Goal: Information Seeking & Learning: Check status

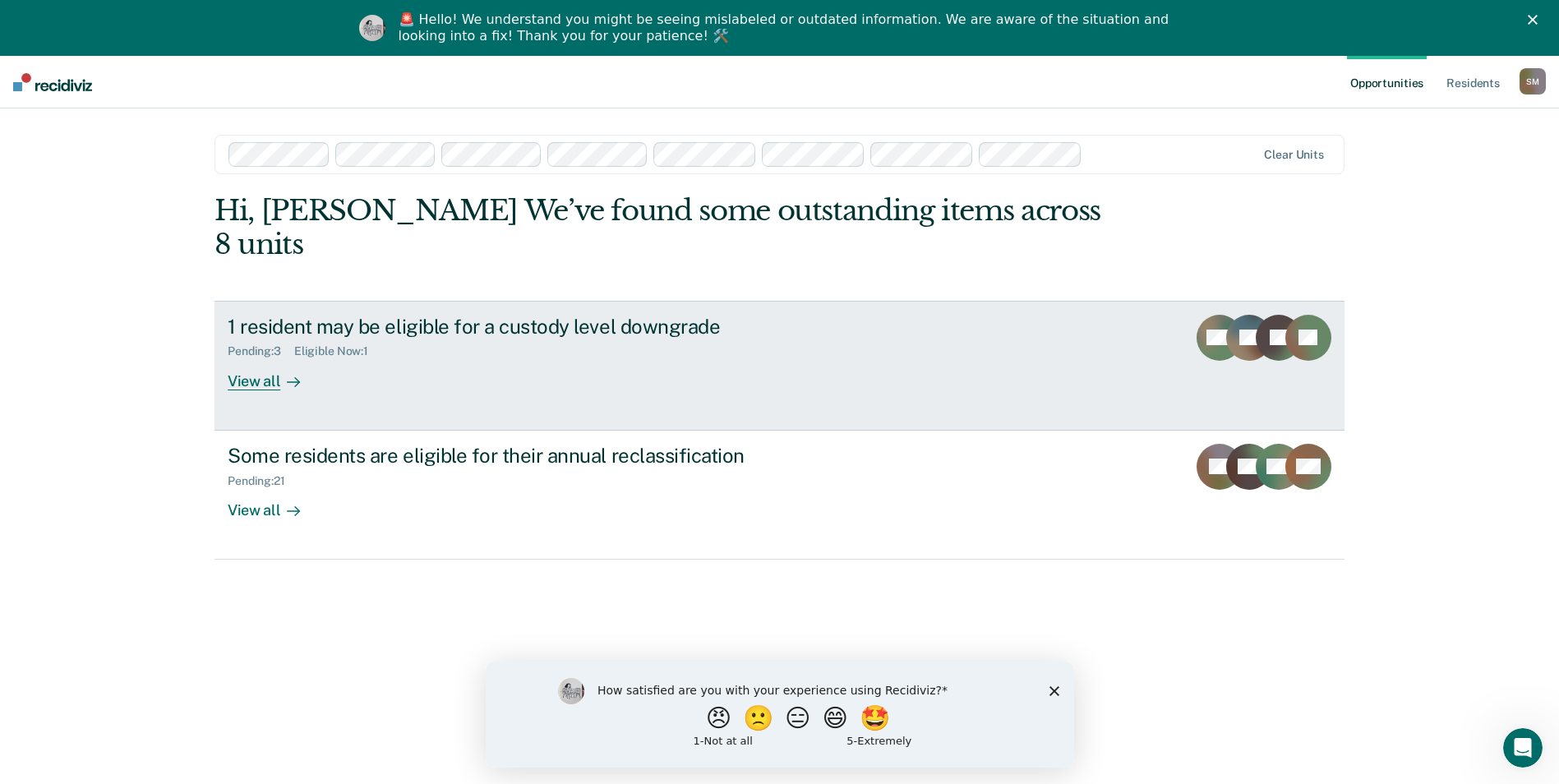
click at [255, 358] on div "View all" at bounding box center [273, 374] width 92 height 32
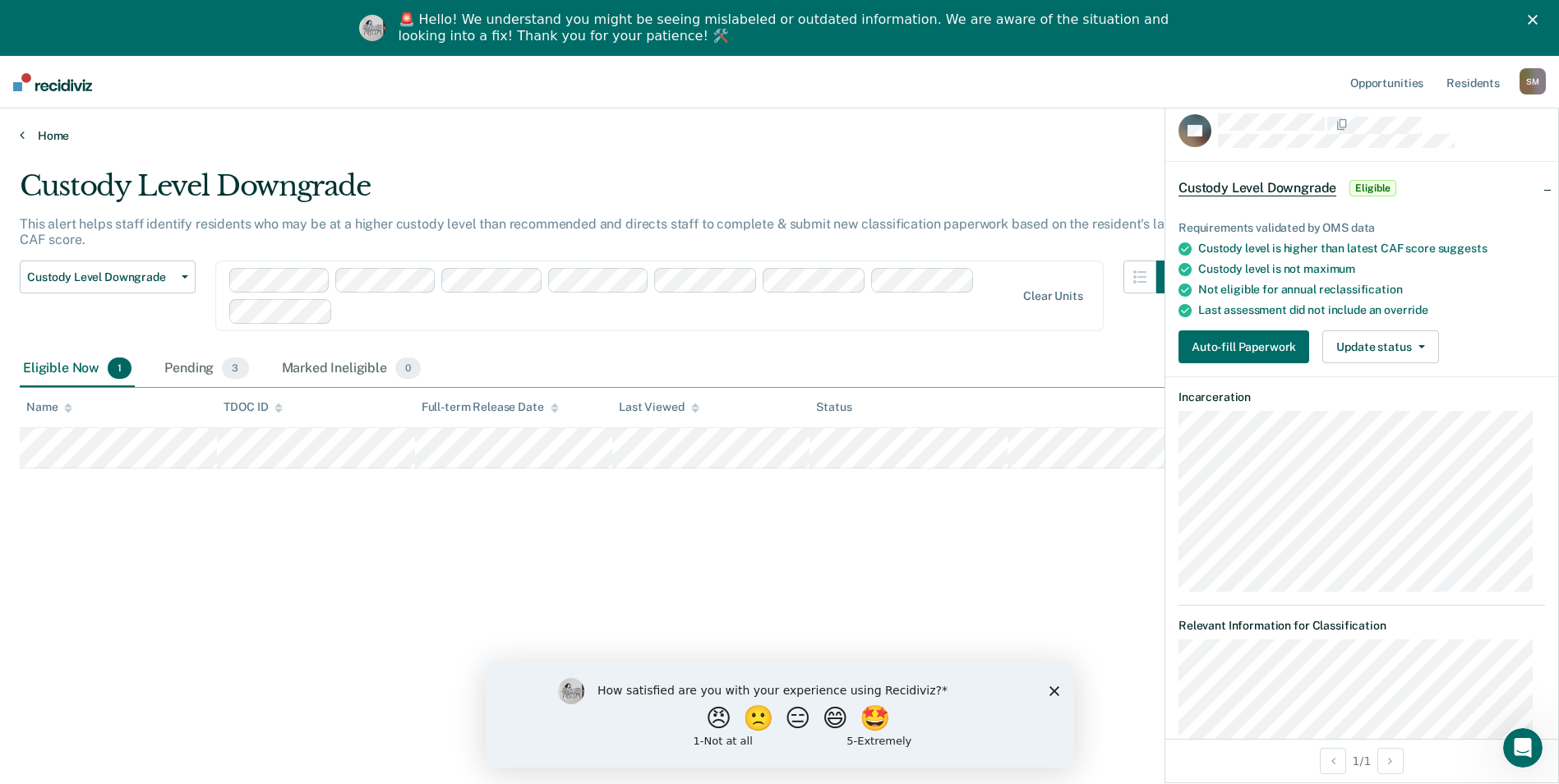
click at [57, 130] on link "Home" at bounding box center [780, 135] width 1520 height 15
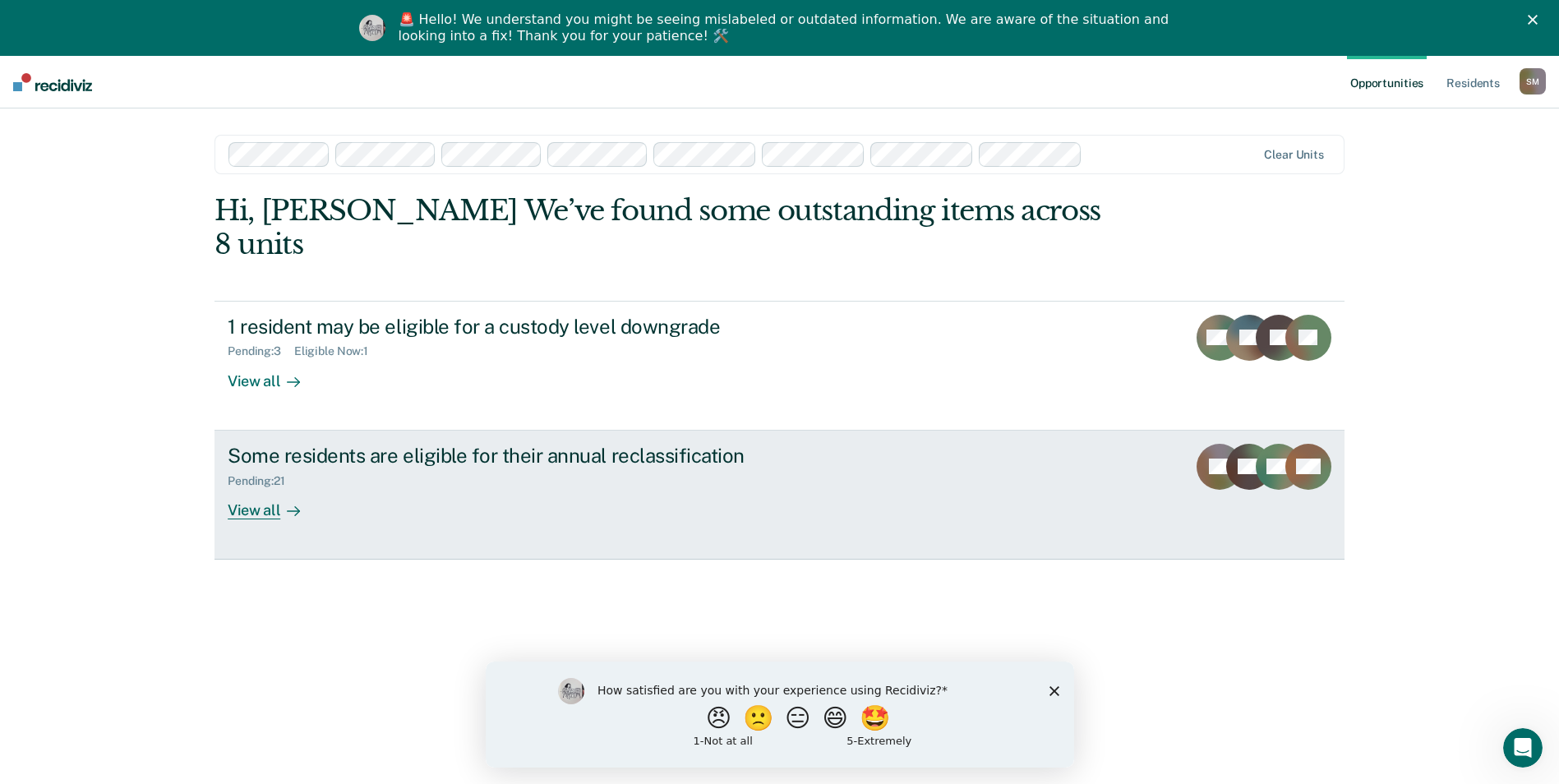
click at [526, 444] on div "Some residents are eligible for their annual reclassification" at bounding box center [516, 456] width 577 height 24
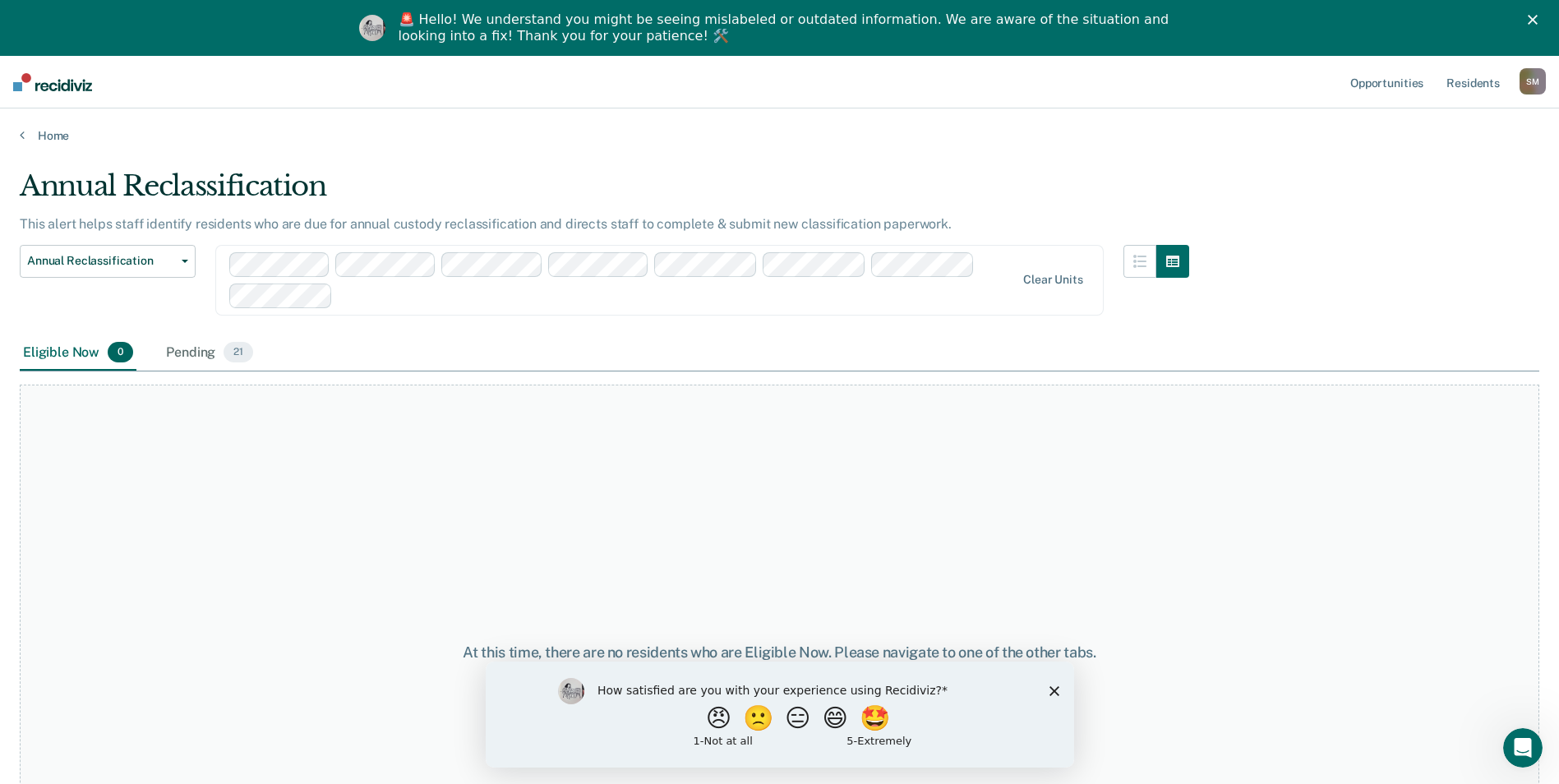
click at [1054, 691] on polygon "Close survey" at bounding box center [1054, 690] width 10 height 10
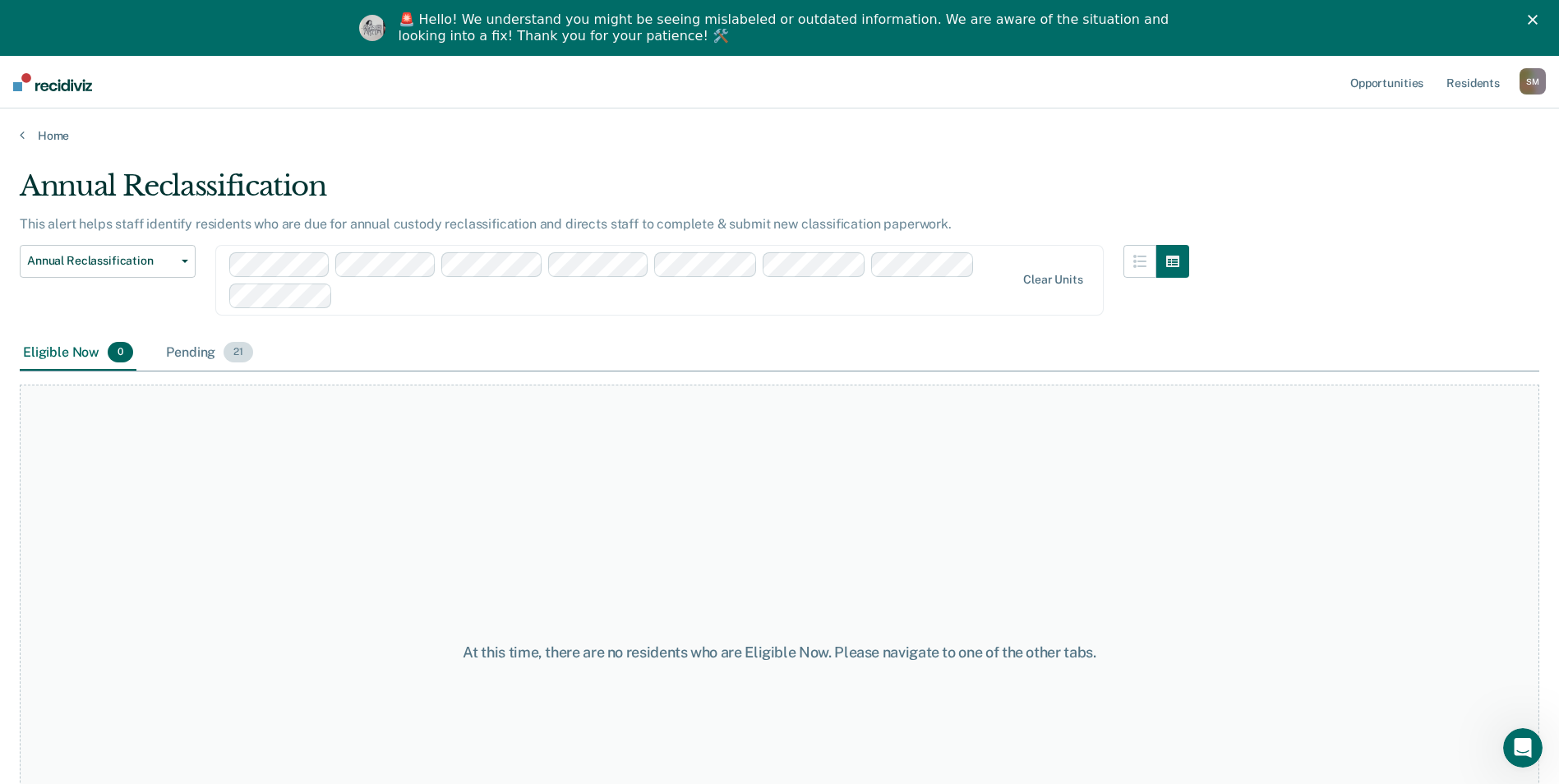
click at [199, 351] on div "Pending 21" at bounding box center [210, 353] width 93 height 36
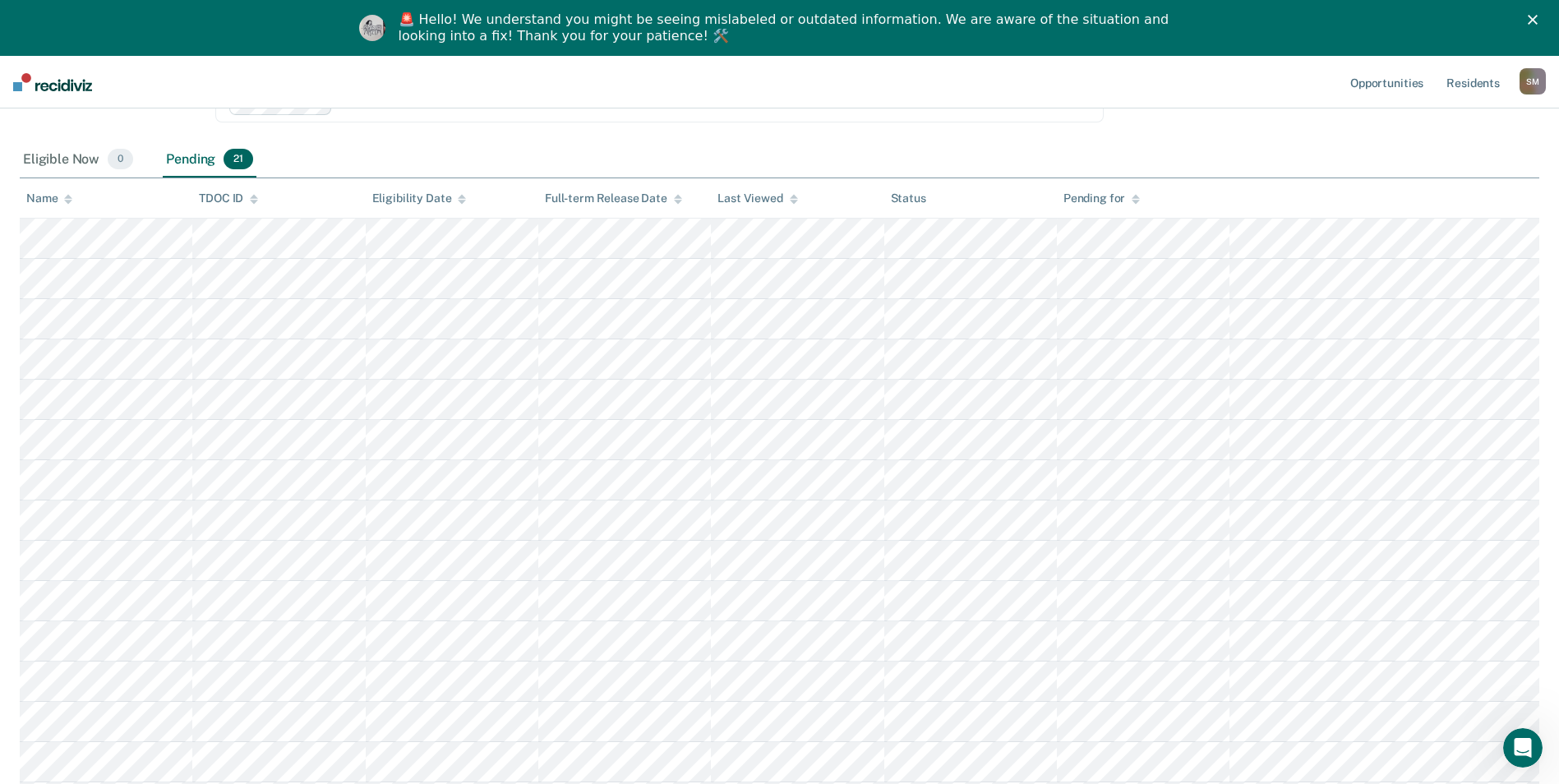
scroll to position [181, 0]
click at [1383, 80] on link "Opportunities" at bounding box center [1387, 82] width 79 height 52
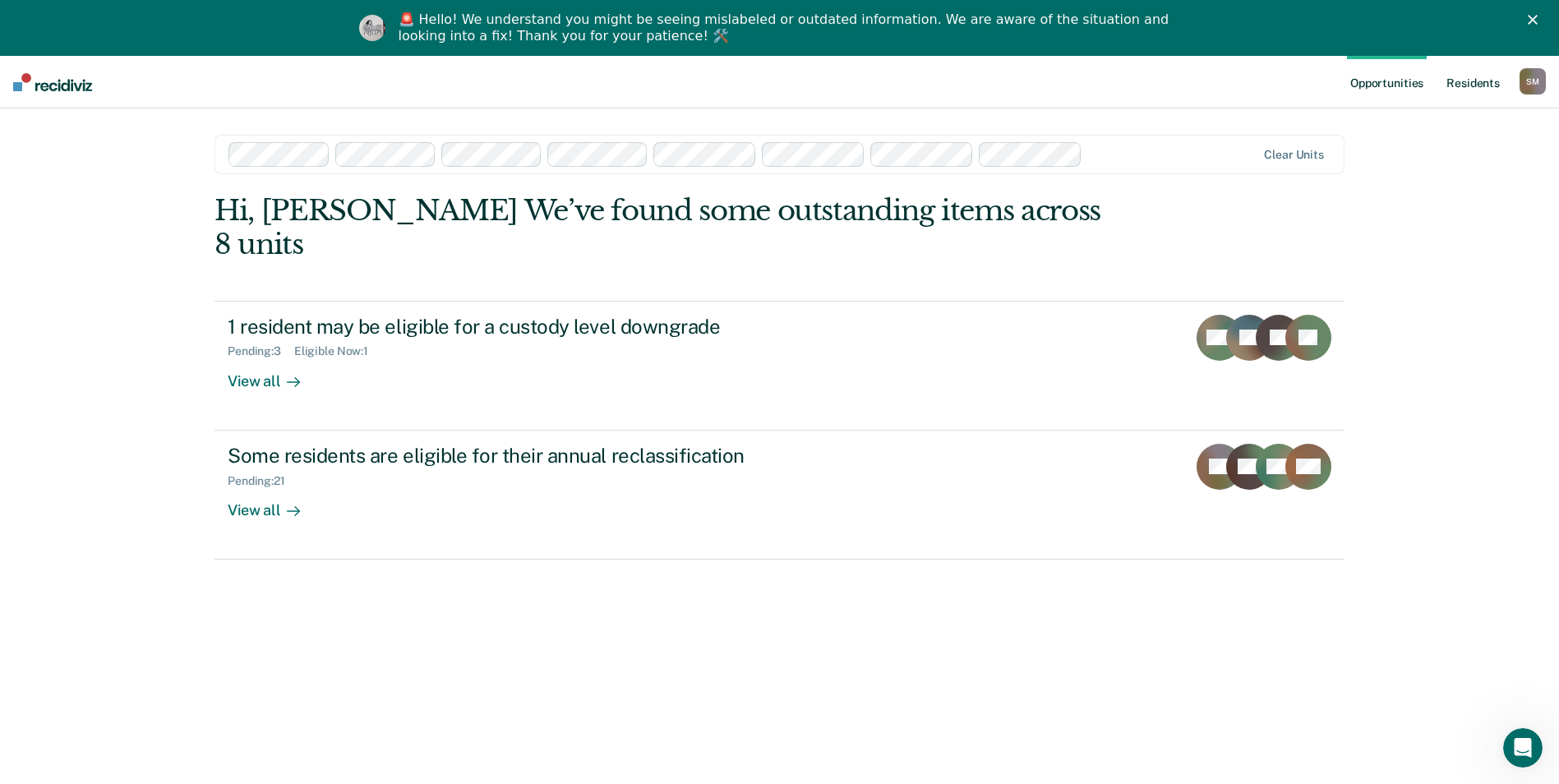
click at [1482, 82] on link "Resident s" at bounding box center [1473, 82] width 60 height 52
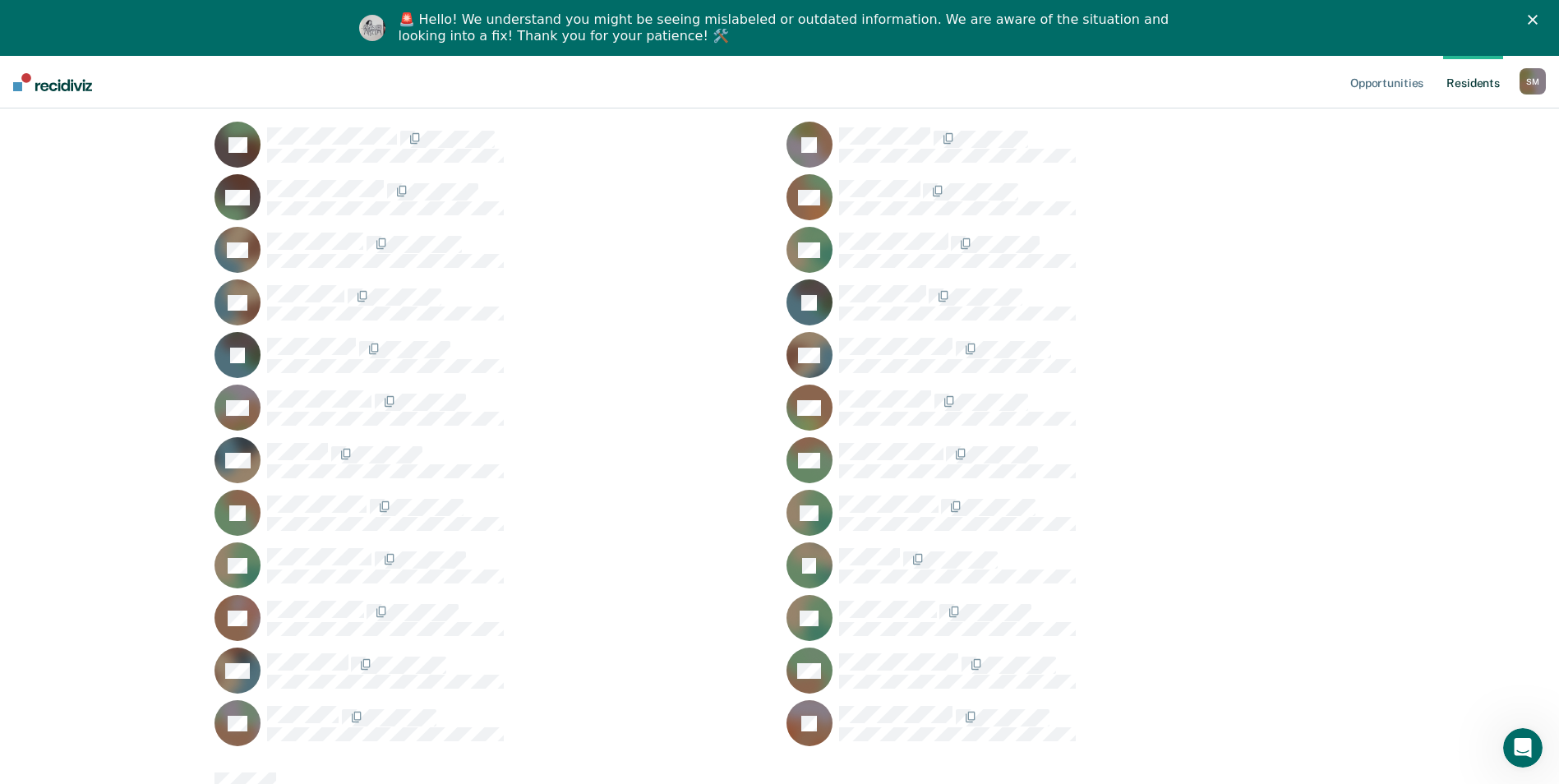
scroll to position [821, 0]
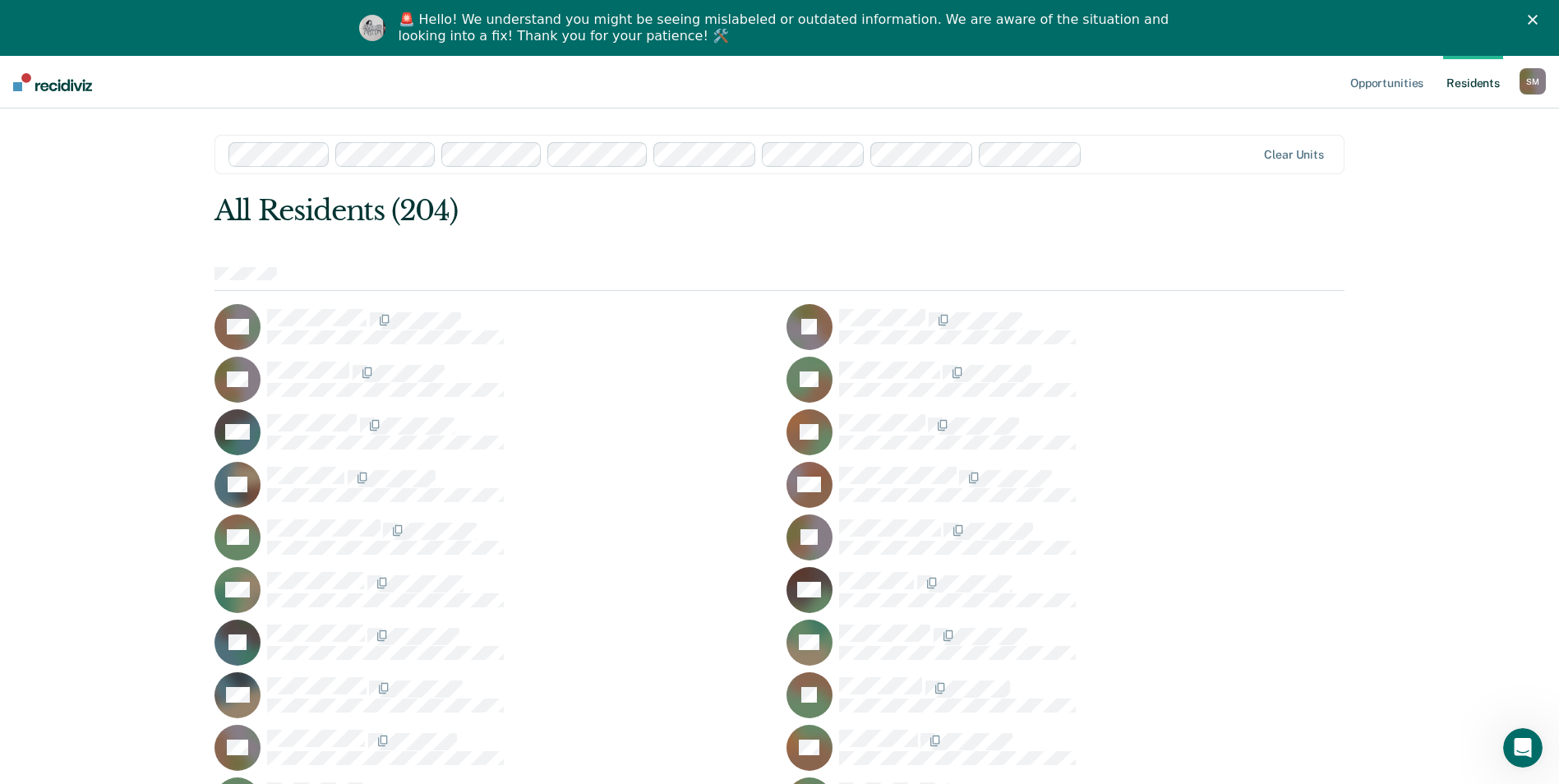
click at [25, 87] on img at bounding box center [52, 81] width 79 height 18
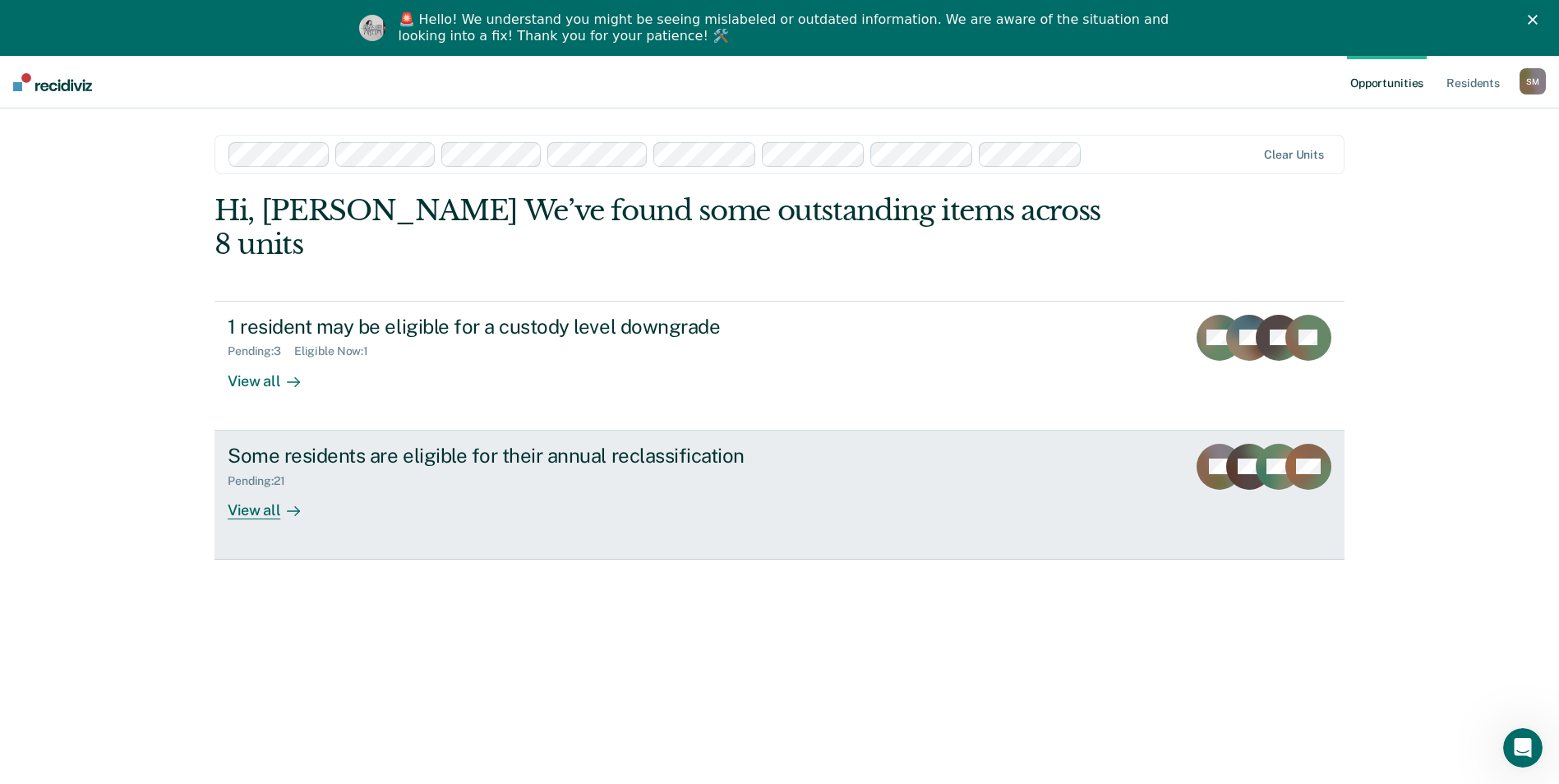
click at [262, 488] on div "View all" at bounding box center [273, 503] width 92 height 32
